Goal: Find contact information: Find contact information

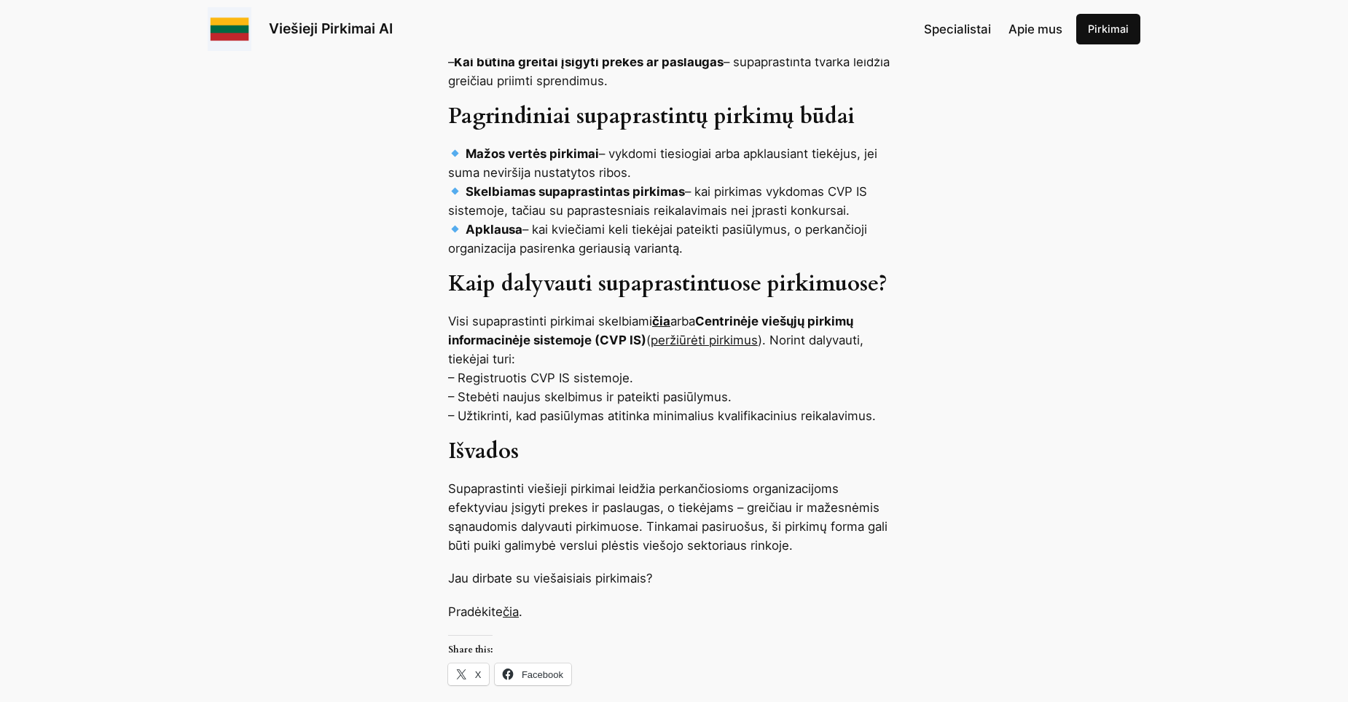
scroll to position [1312, 0]
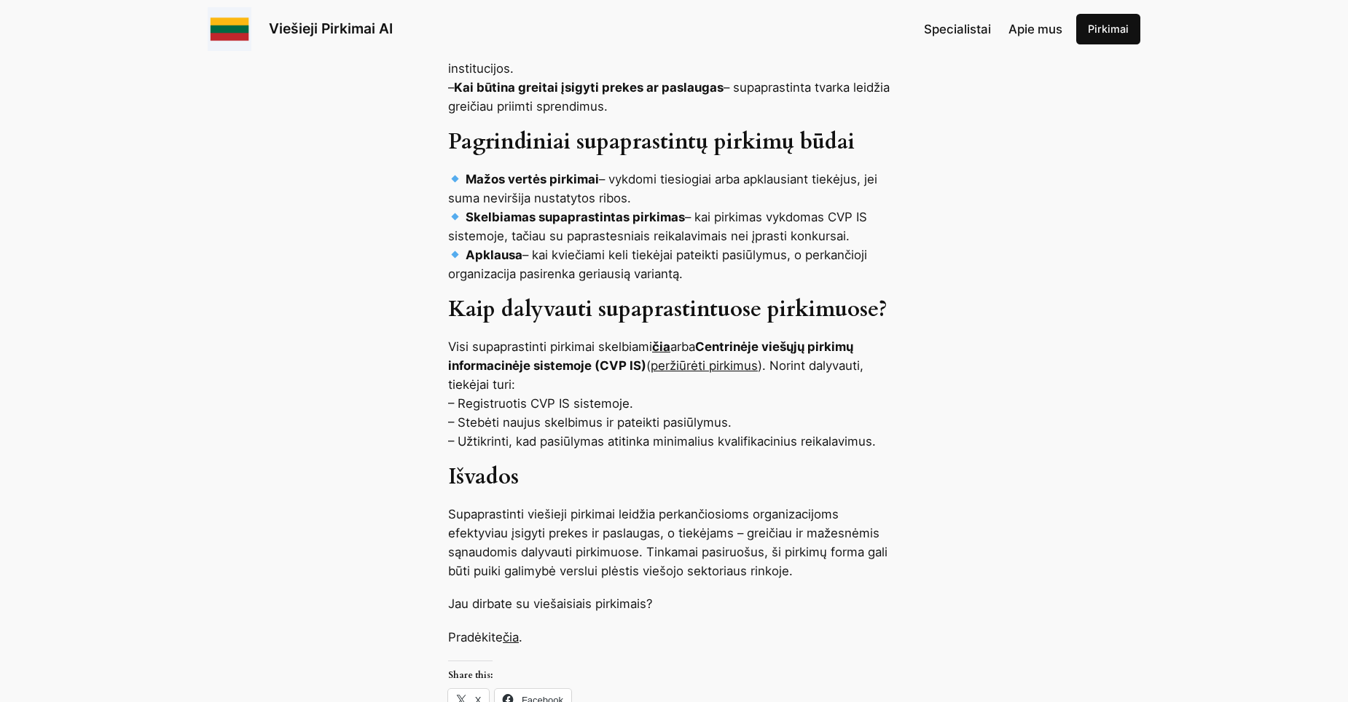
click at [663, 340] on link "čia" at bounding box center [661, 347] width 18 height 15
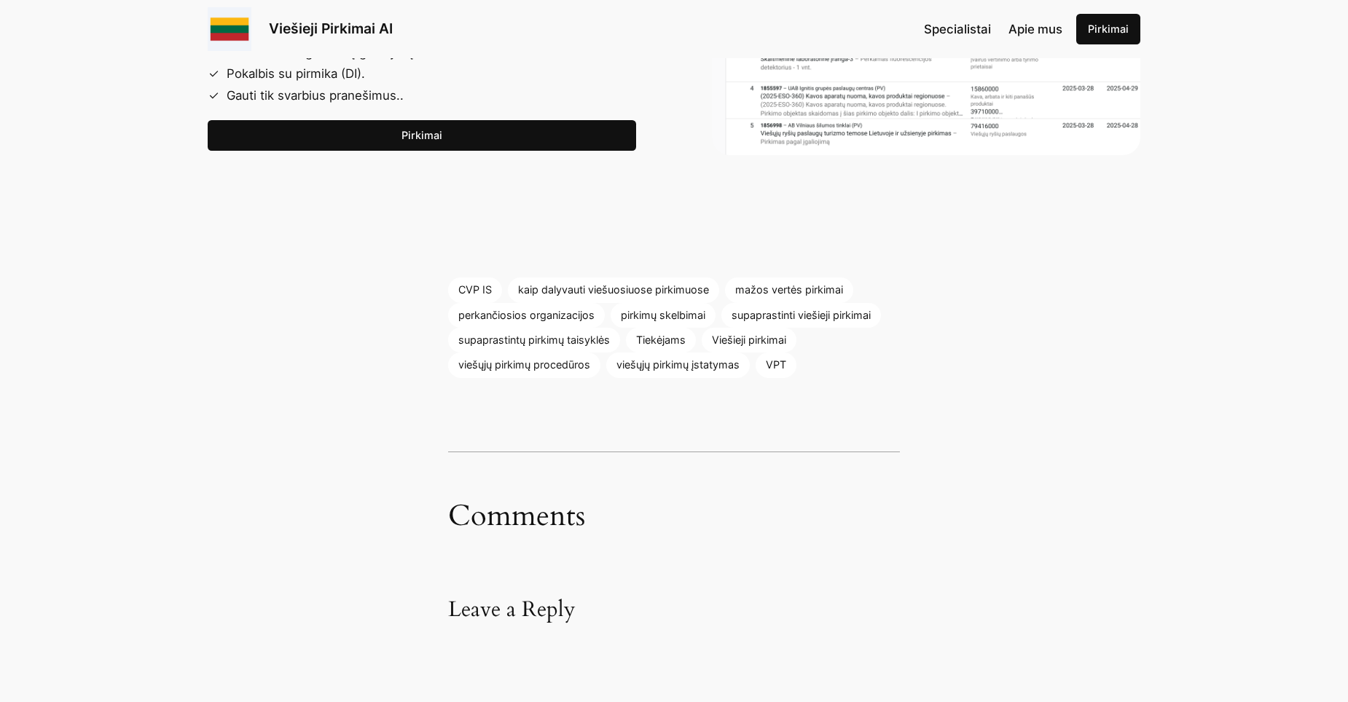
scroll to position [2332, 0]
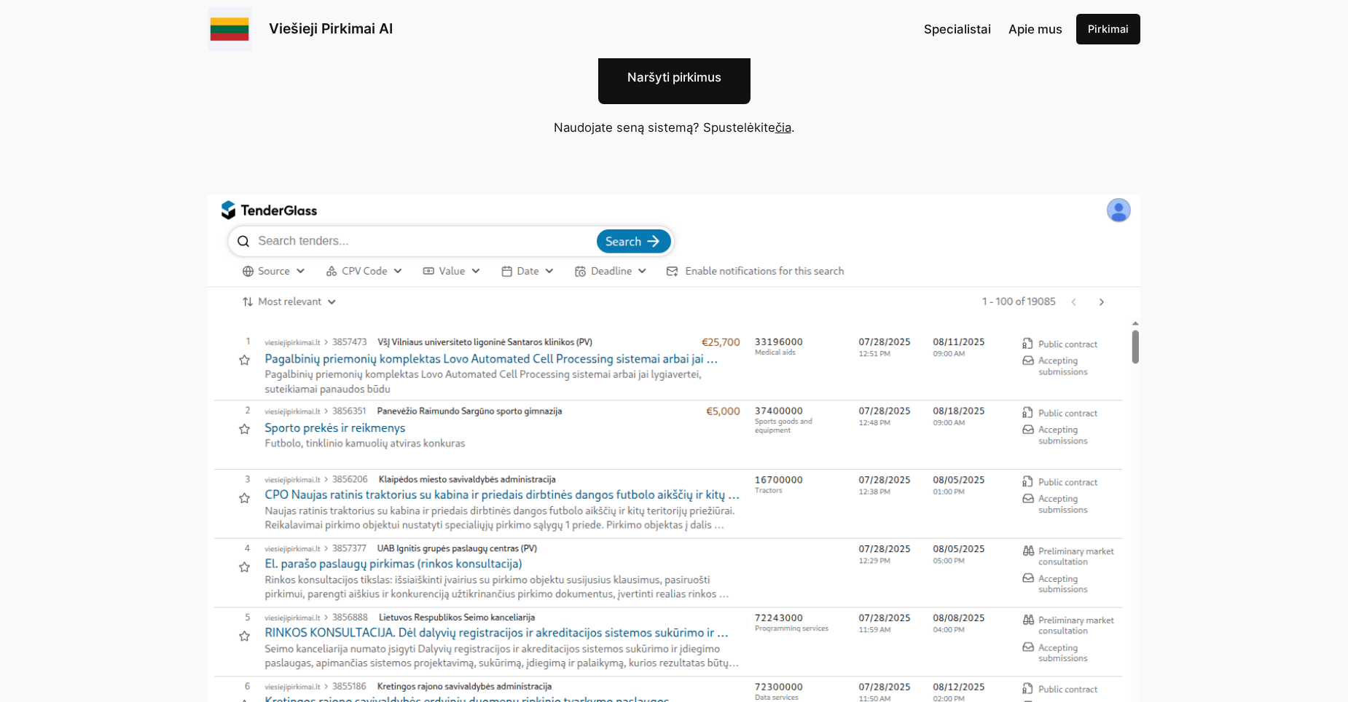
scroll to position [219, 0]
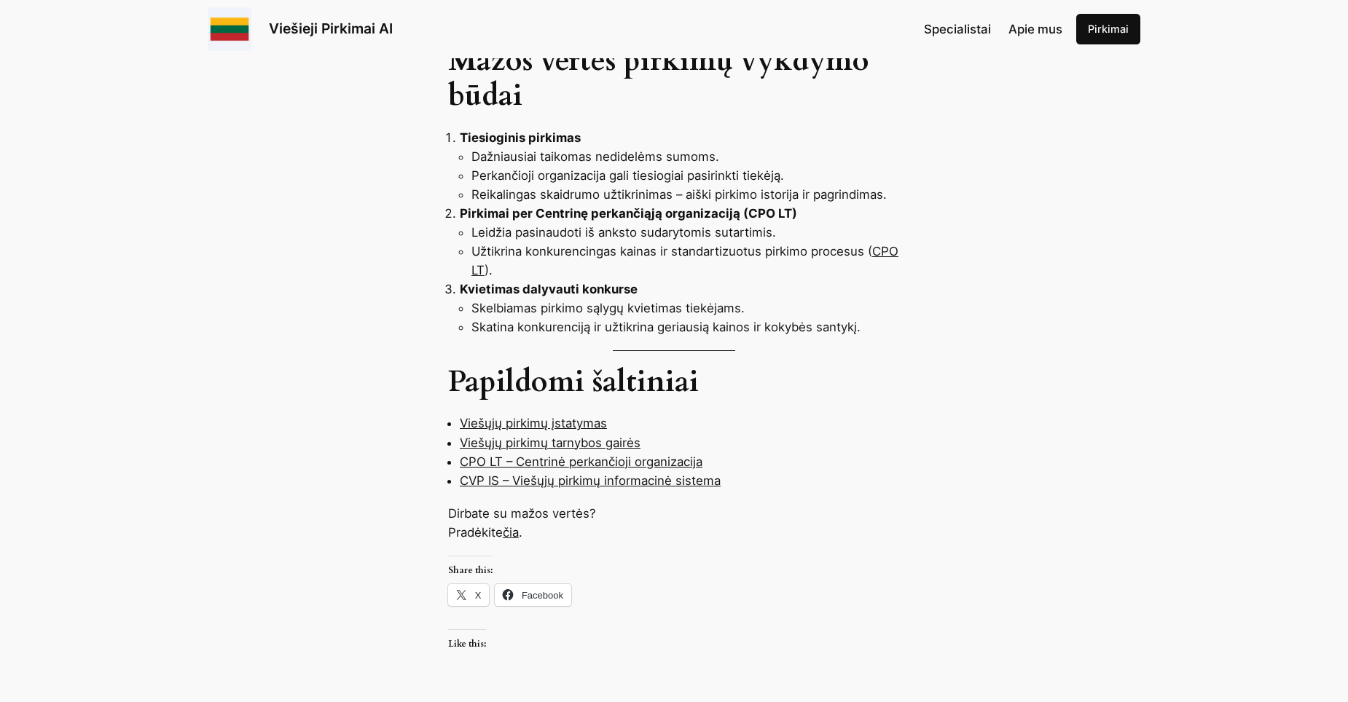
scroll to position [1093, 0]
